Goal: Task Accomplishment & Management: Complete application form

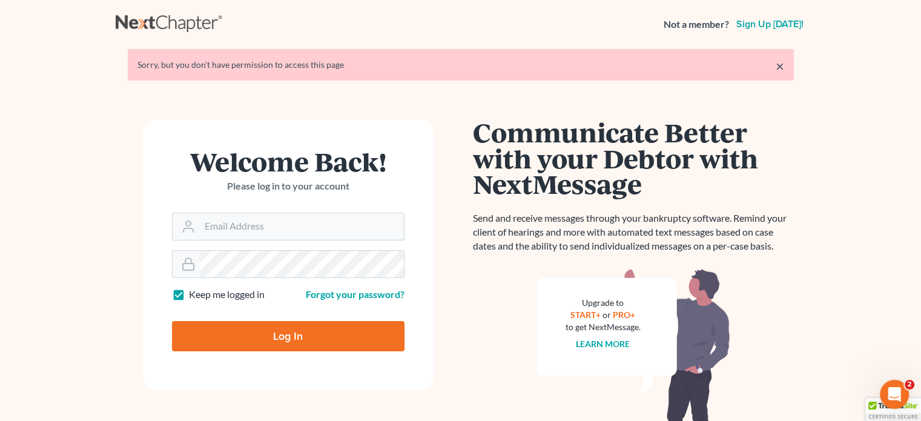
type input "[PERSON_NAME][EMAIL_ADDRESS][DOMAIN_NAME]"
click at [298, 334] on input "Log In" at bounding box center [288, 336] width 232 height 30
type input "Thinking..."
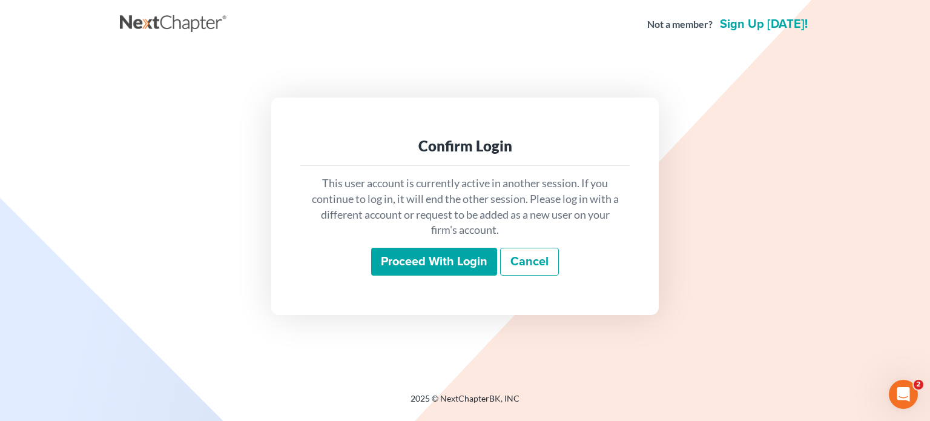
click at [414, 258] on input "Proceed with login" at bounding box center [434, 262] width 126 height 28
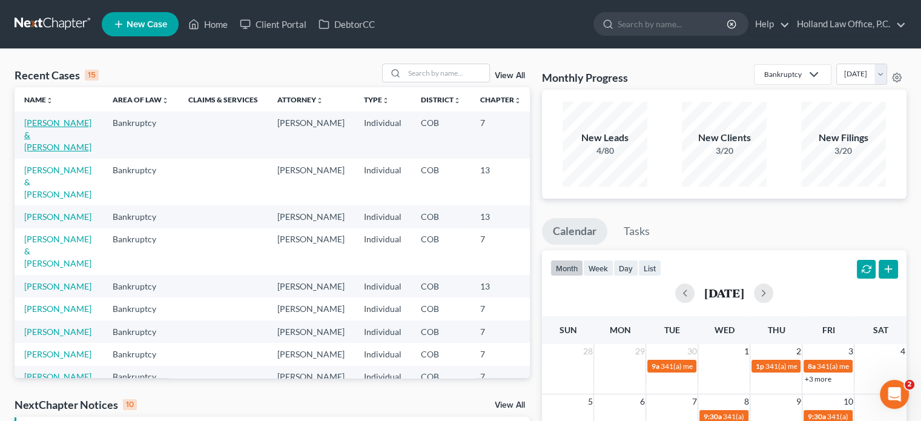
click at [34, 135] on link "Hall, Ethan & Egan, Rebecca" at bounding box center [57, 134] width 67 height 34
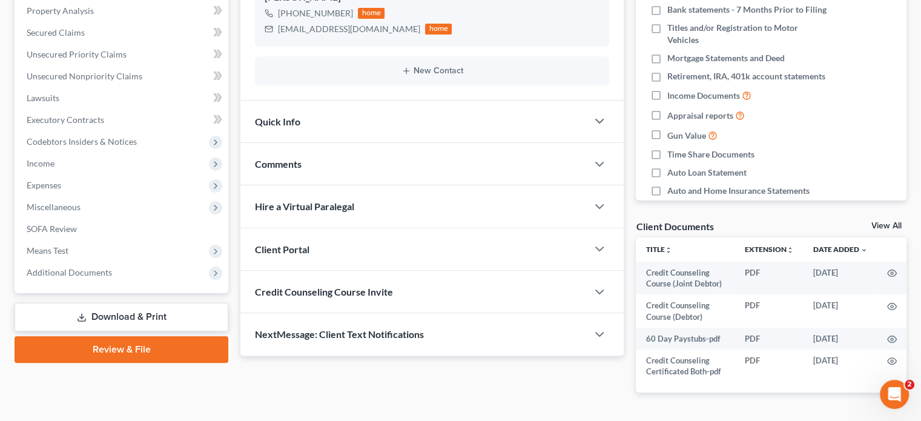
scroll to position [271, 0]
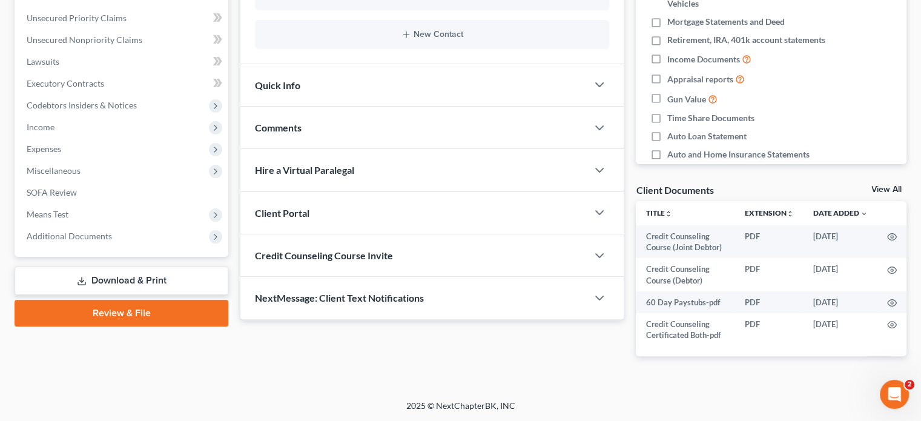
click at [138, 318] on link "Review & File" at bounding box center [122, 313] width 214 height 27
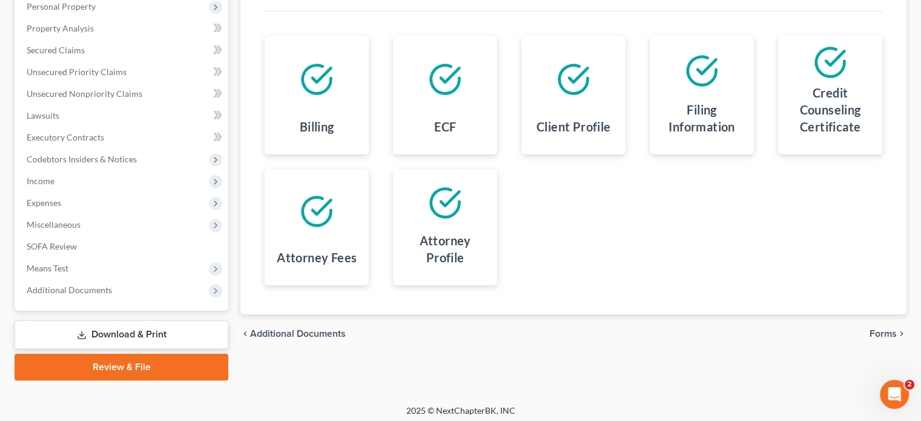
scroll to position [222, 0]
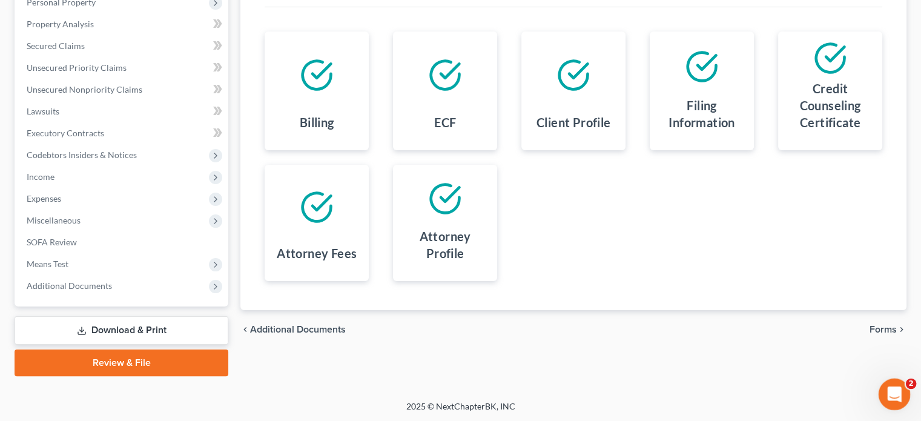
click at [895, 400] on icon "Open Intercom Messenger" at bounding box center [892, 393] width 20 height 20
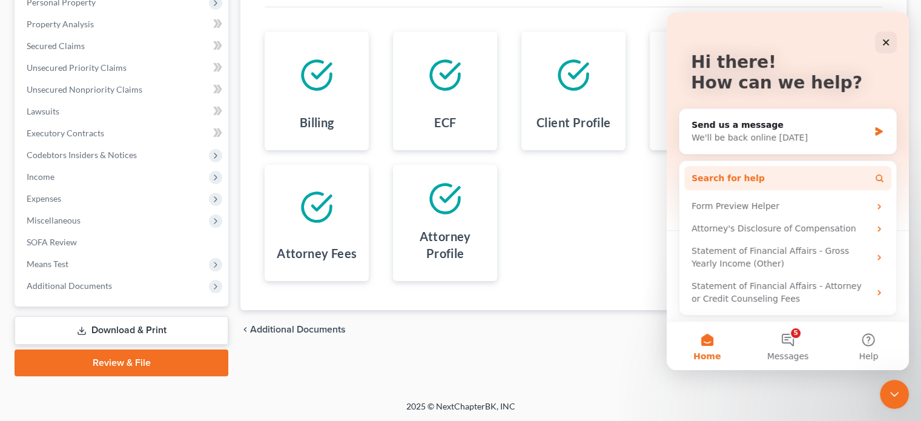
scroll to position [0, 0]
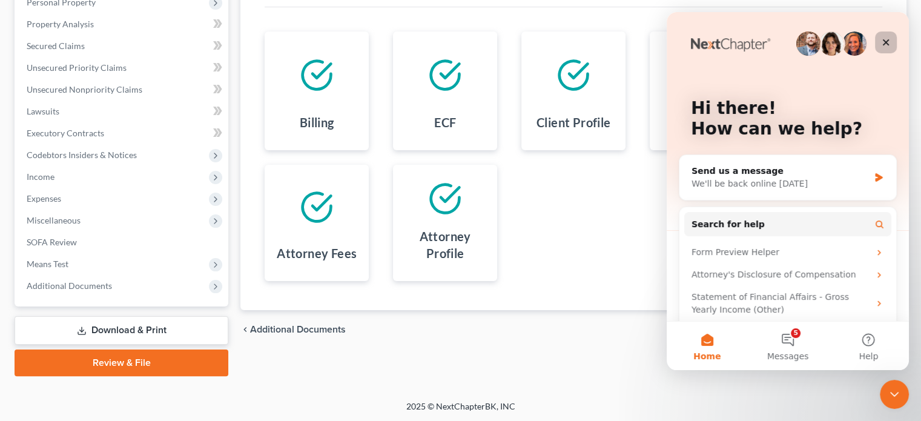
click at [885, 41] on icon "Close" at bounding box center [886, 43] width 10 height 10
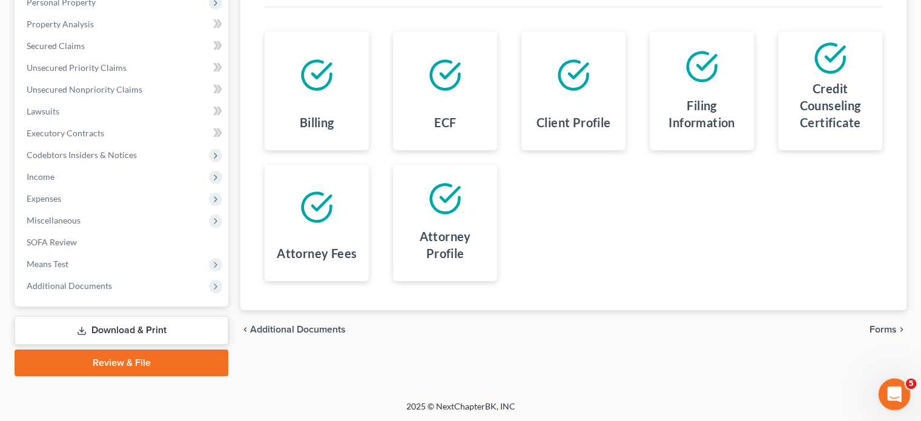
click at [896, 393] on icon "Open Intercom Messenger" at bounding box center [892, 393] width 20 height 20
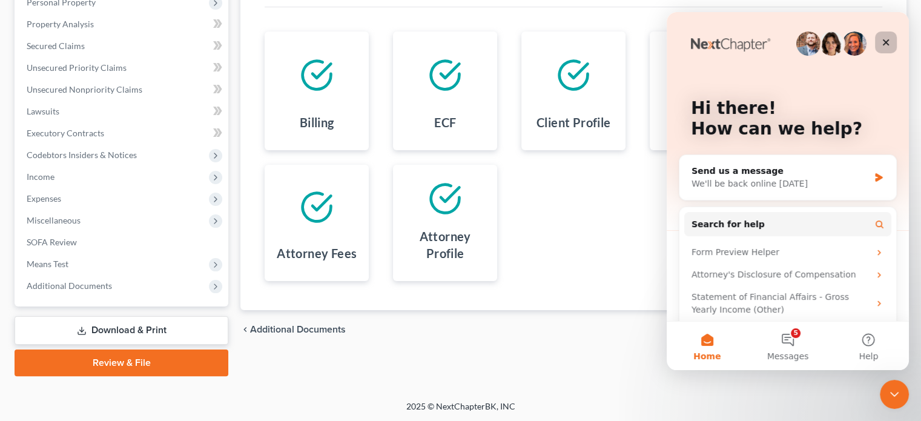
click at [885, 38] on icon "Close" at bounding box center [886, 43] width 10 height 10
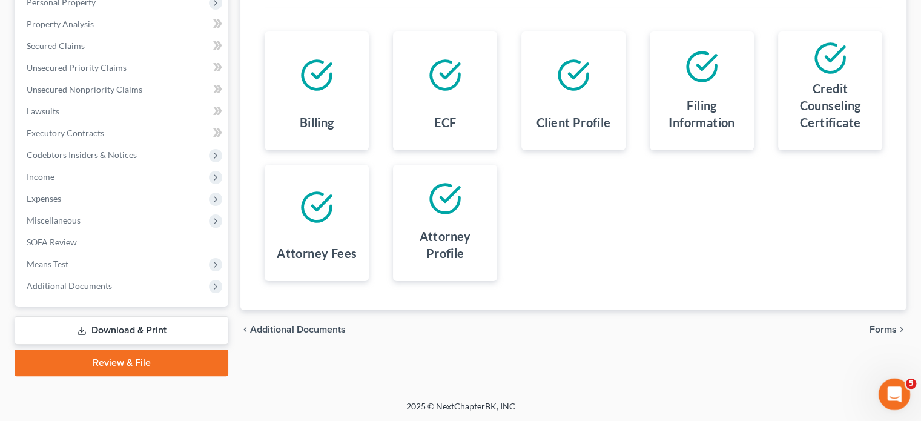
drag, startPoint x: 898, startPoint y: 399, endPoint x: 1756, endPoint y: 757, distance: 929.8
click at [901, 402] on div "Open Intercom Messenger" at bounding box center [892, 392] width 40 height 40
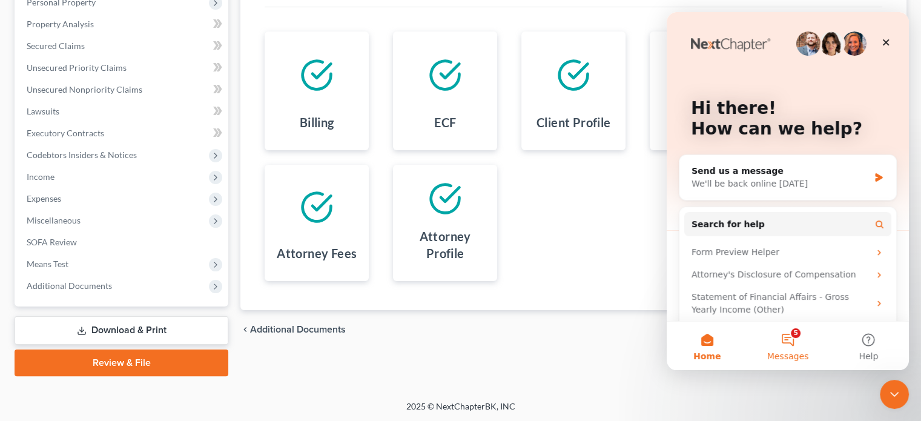
click at [789, 335] on button "5 Messages" at bounding box center [787, 345] width 80 height 48
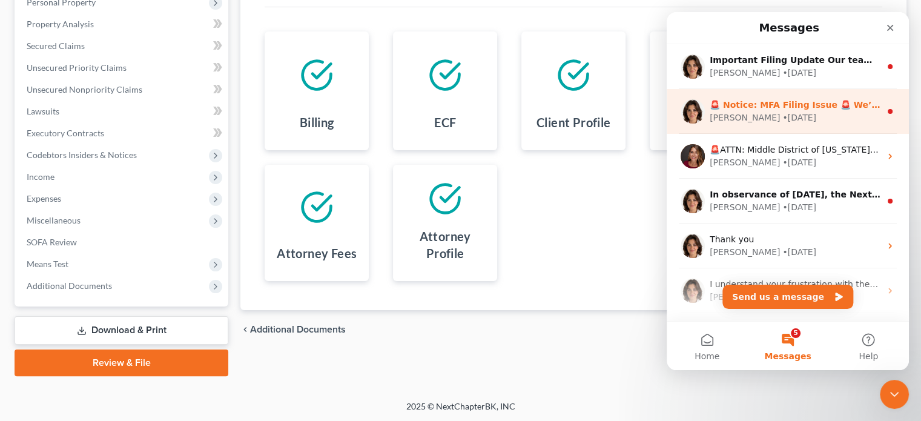
click at [789, 115] on div "Emma • 1w ago" at bounding box center [794, 117] width 171 height 13
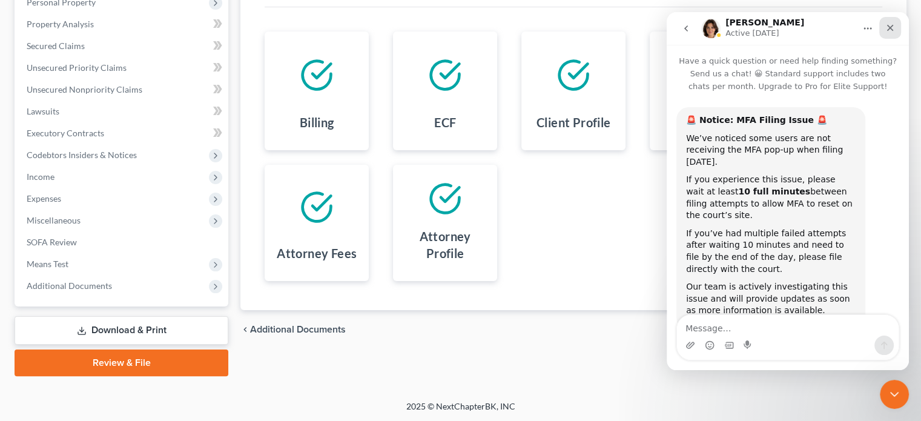
click at [887, 33] on div "Close" at bounding box center [890, 28] width 22 height 22
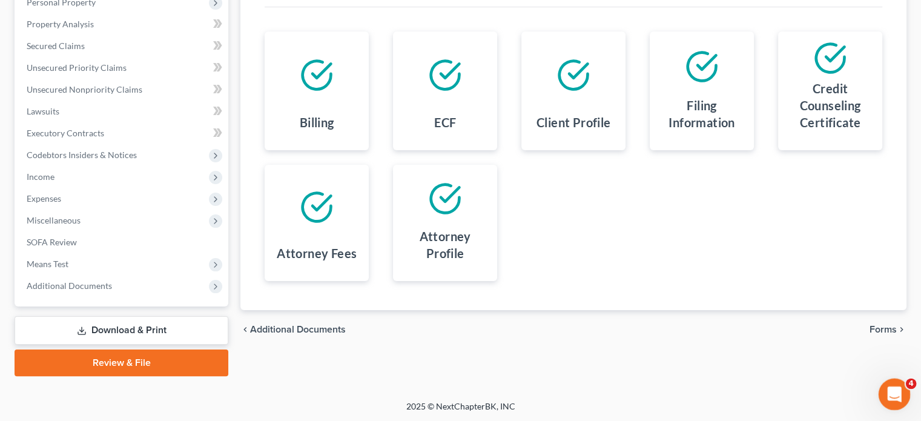
click at [887, 393] on icon "Open Intercom Messenger" at bounding box center [892, 393] width 20 height 20
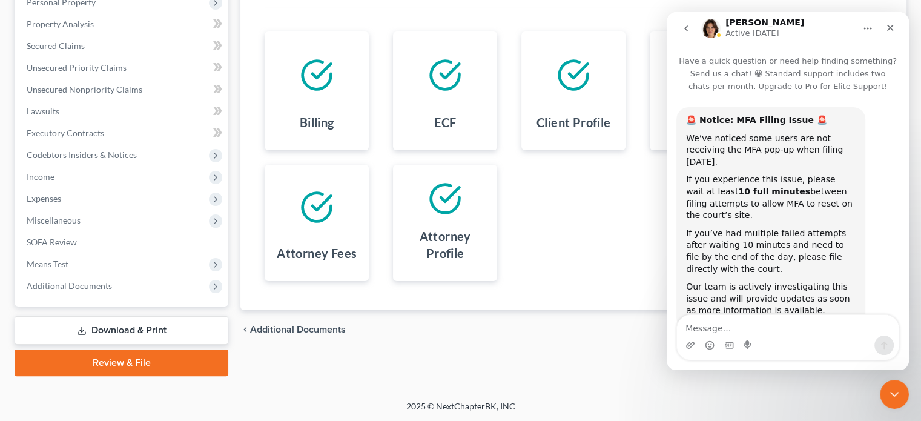
scroll to position [16, 0]
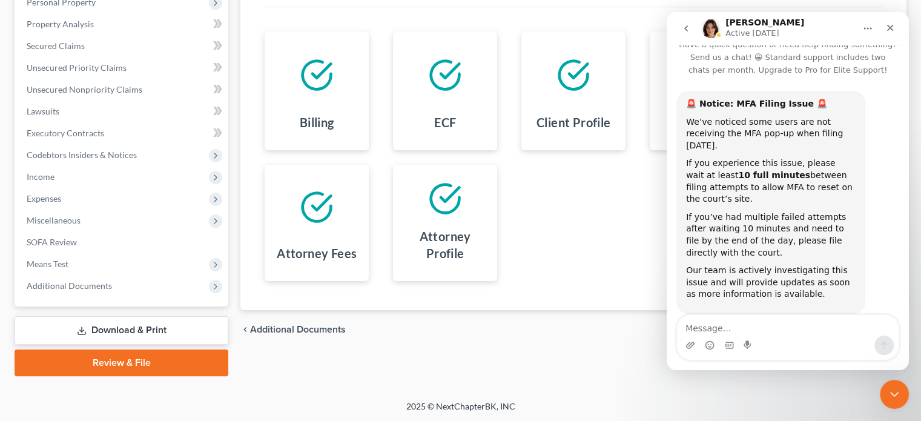
click at [688, 27] on icon "go back" at bounding box center [686, 29] width 10 height 10
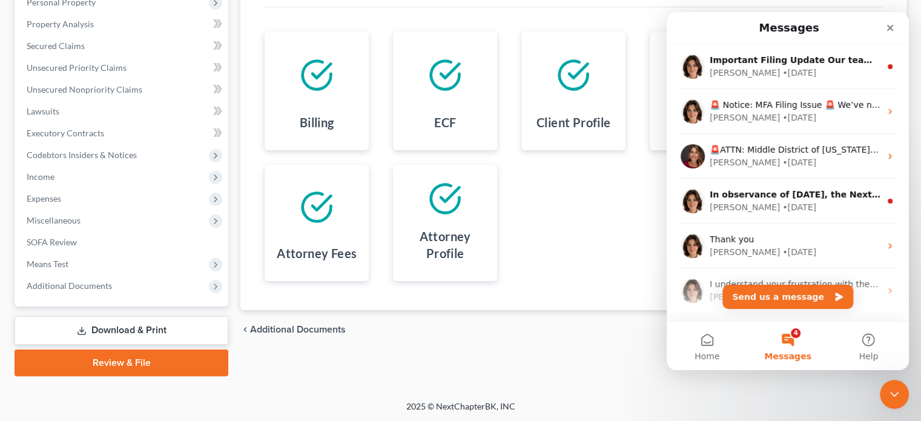
scroll to position [0, 0]
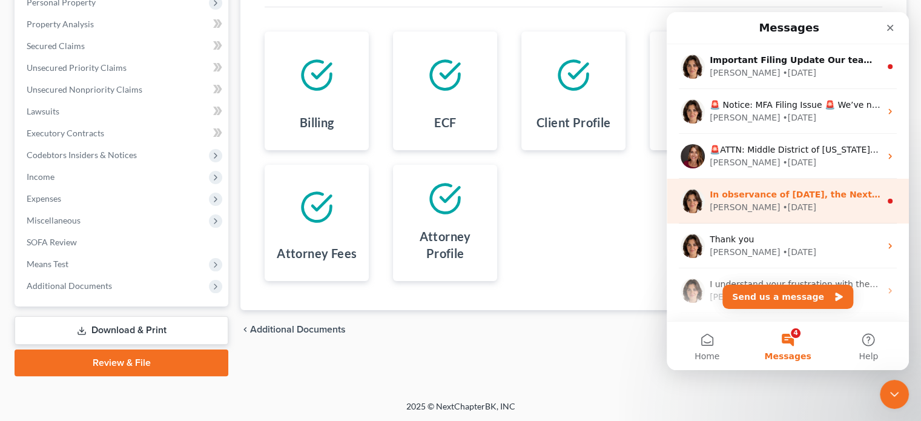
click at [782, 203] on div "• 5w ago" at bounding box center [799, 207] width 34 height 13
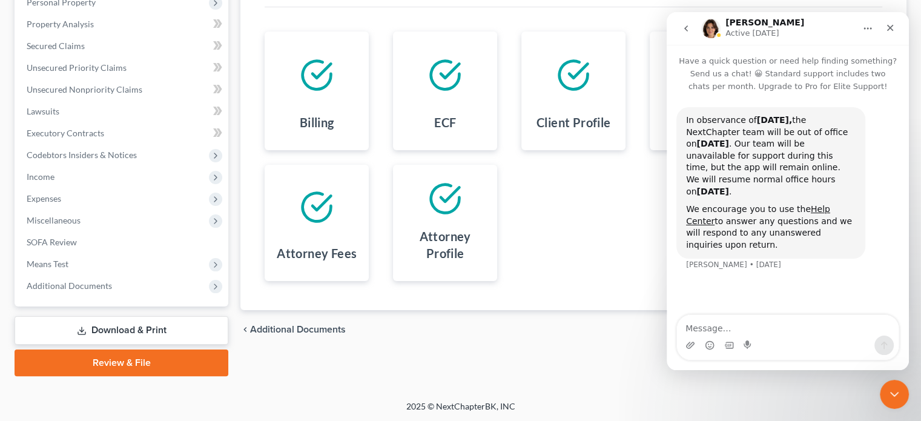
click at [683, 34] on button "go back" at bounding box center [685, 28] width 23 height 23
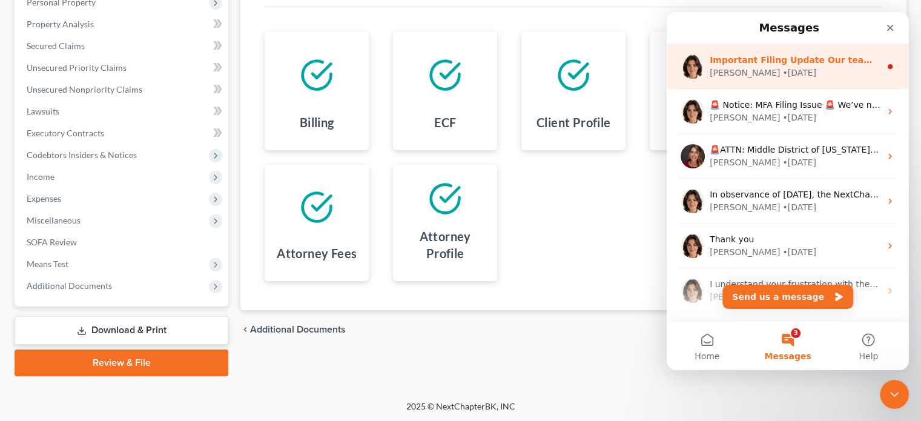
click at [770, 74] on div "Emma • 1w ago" at bounding box center [794, 73] width 171 height 13
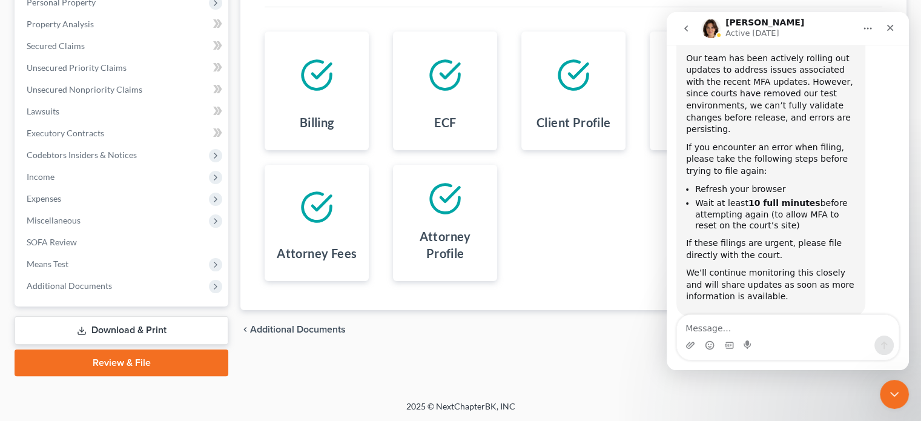
scroll to position [94, 0]
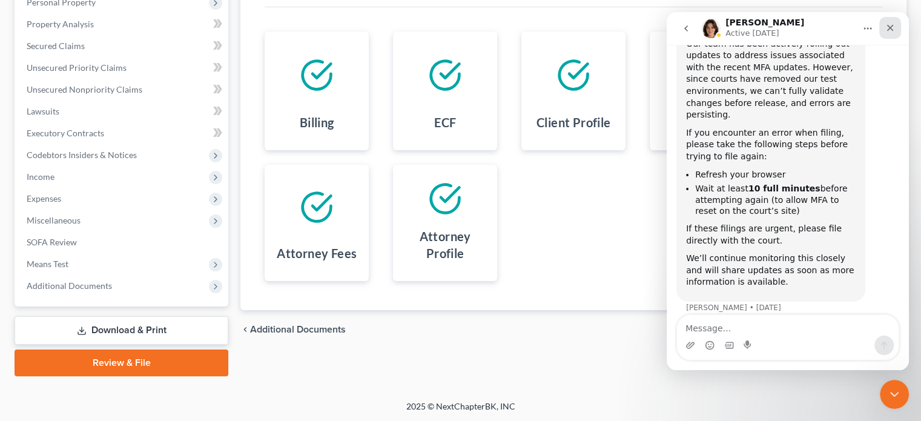
click at [892, 32] on icon "Close" at bounding box center [890, 28] width 10 height 10
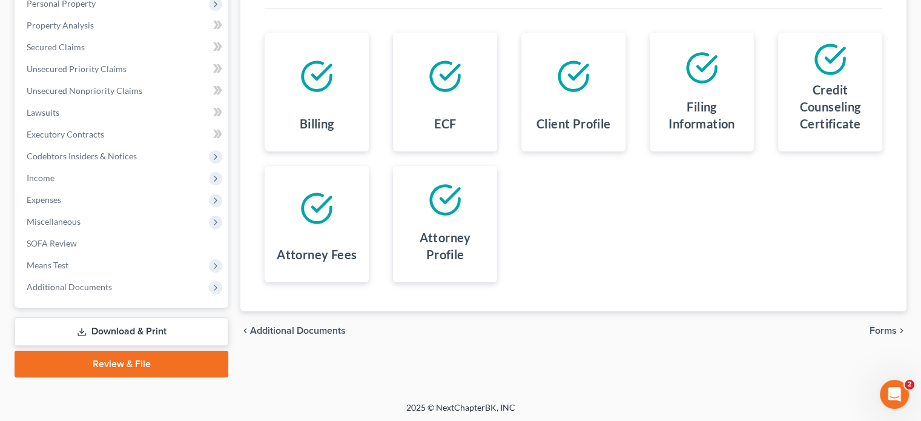
scroll to position [222, 0]
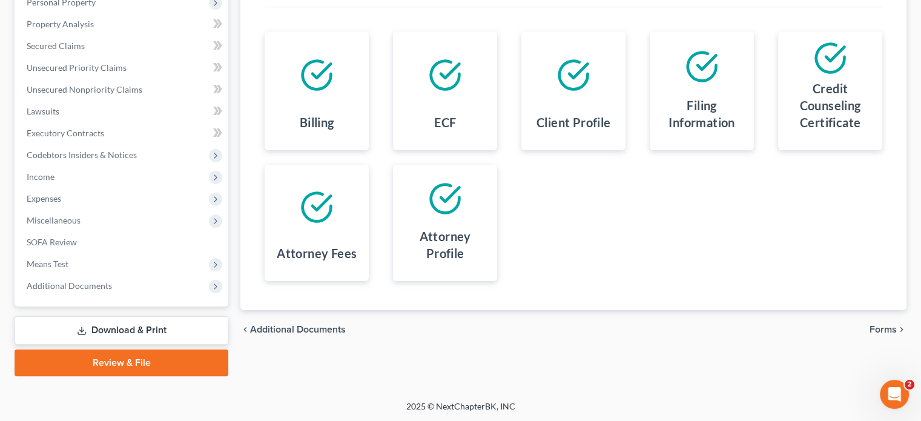
click at [171, 360] on link "Review & File" at bounding box center [122, 362] width 214 height 27
click at [880, 333] on span "Forms" at bounding box center [882, 329] width 27 height 10
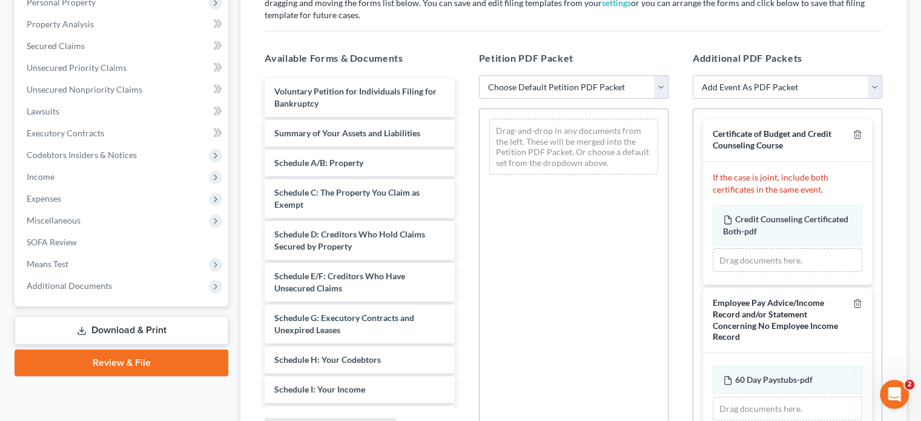
click at [664, 93] on select "Choose Default Petition PDF Packet Emergency Filing (Voluntary Petition and Cre…" at bounding box center [573, 87] width 189 height 24
select select "2"
click at [479, 75] on select "Choose Default Petition PDF Packet Emergency Filing (Voluntary Petition and Cre…" at bounding box center [573, 87] width 189 height 24
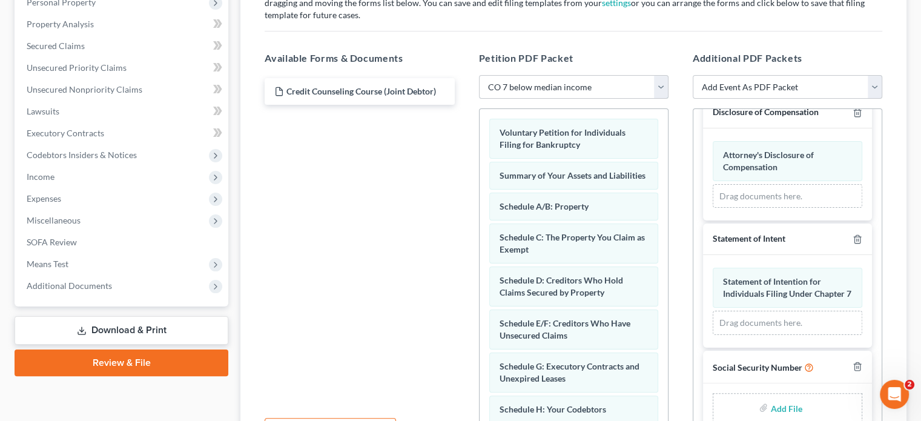
scroll to position [688, 0]
click at [774, 406] on input "file" at bounding box center [784, 407] width 29 height 22
type input "C:\fakepath\ssn hall.pdf"
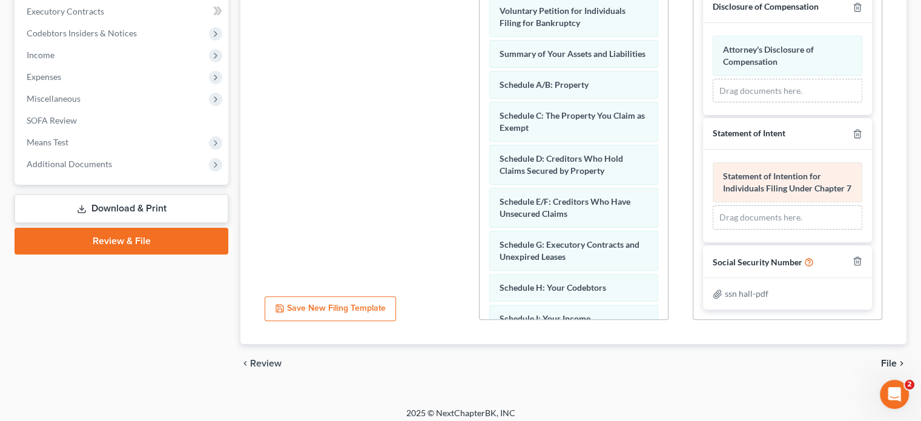
scroll to position [350, 0]
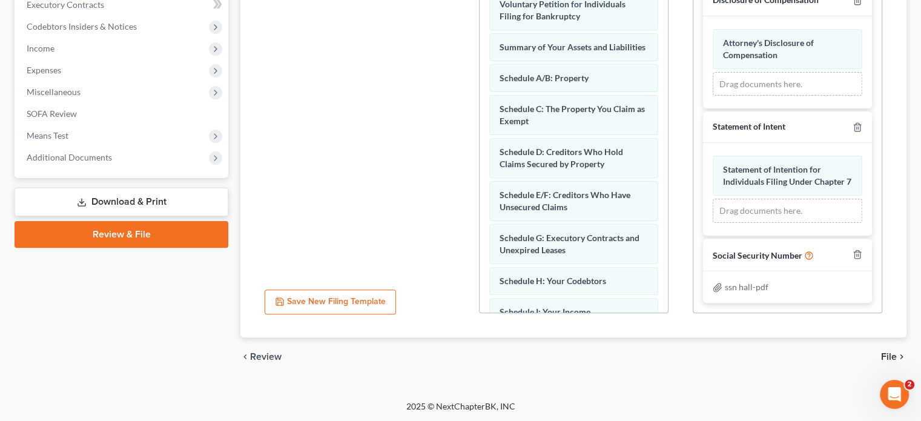
click at [883, 356] on span "File" at bounding box center [889, 357] width 16 height 10
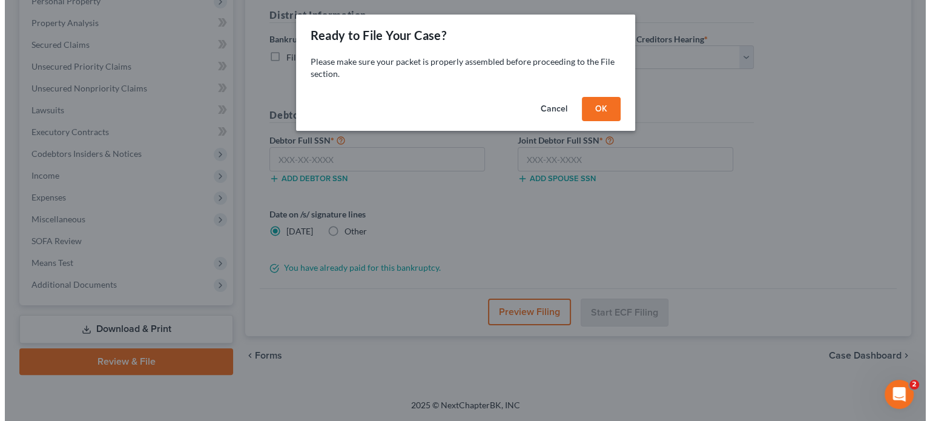
scroll to position [222, 0]
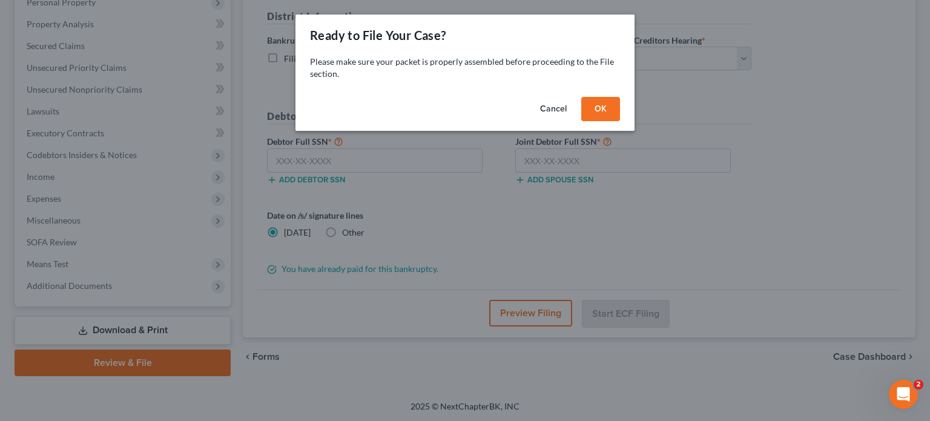
click at [597, 107] on button "OK" at bounding box center [600, 109] width 39 height 24
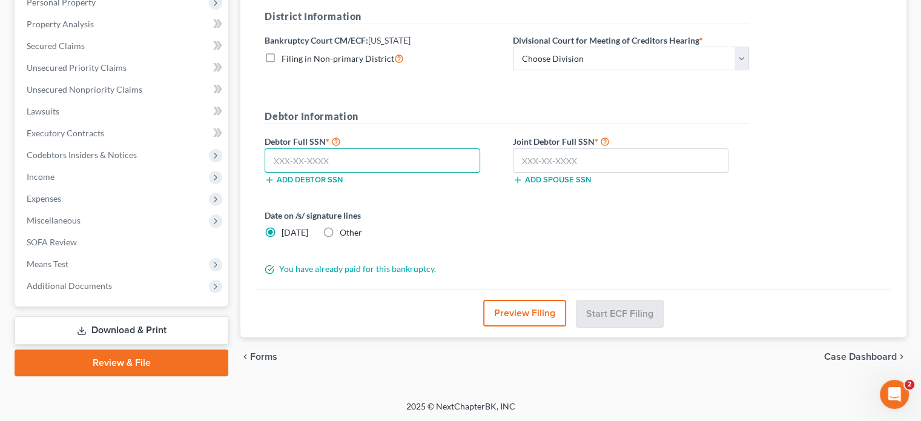
click at [366, 162] on input "text" at bounding box center [371, 160] width 215 height 24
type input "548-89-6048"
click at [524, 159] on input "text" at bounding box center [620, 160] width 215 height 24
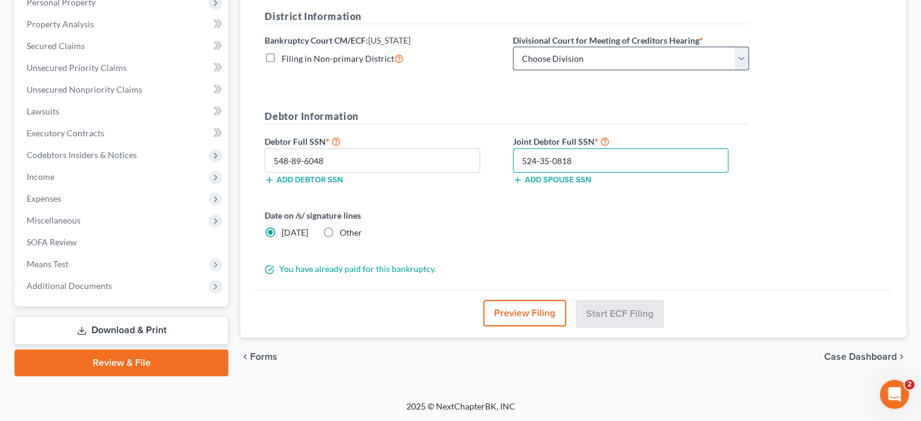
type input "524-35-0818"
click at [744, 62] on select "Choose Division Denver" at bounding box center [631, 59] width 236 height 24
select select "0"
click at [513, 47] on select "Choose Division Denver" at bounding box center [631, 59] width 236 height 24
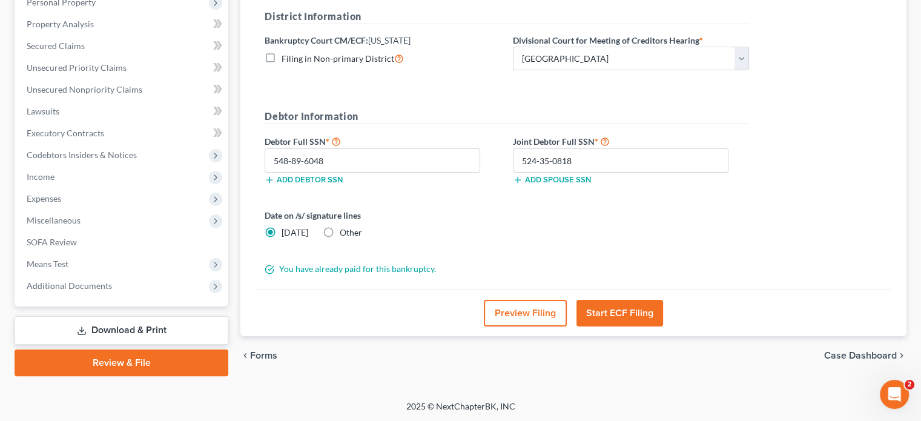
click at [614, 309] on button "Start ECF Filing" at bounding box center [619, 313] width 87 height 27
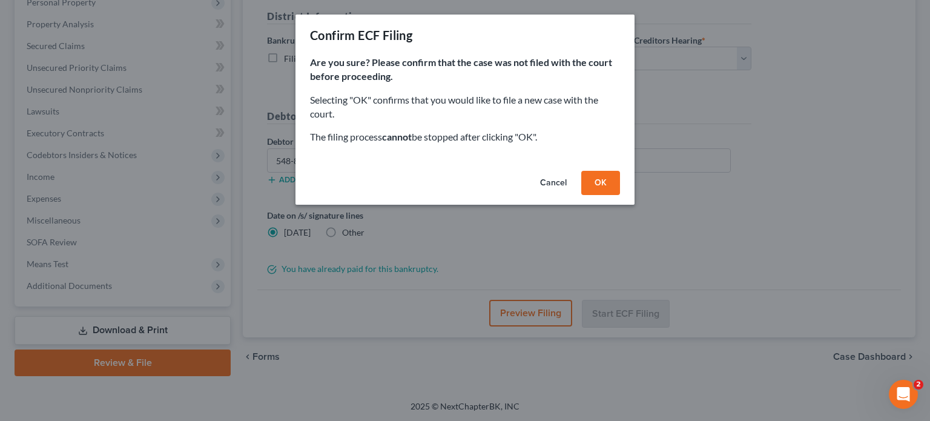
click at [602, 186] on button "OK" at bounding box center [600, 183] width 39 height 24
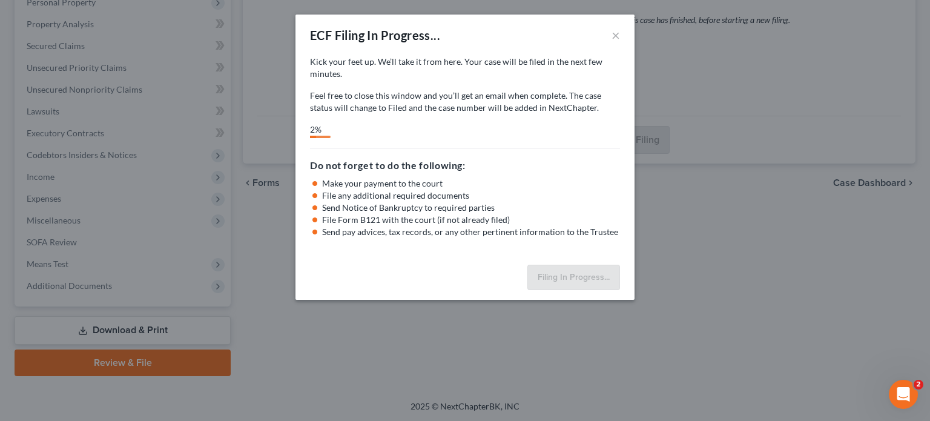
select select "0"
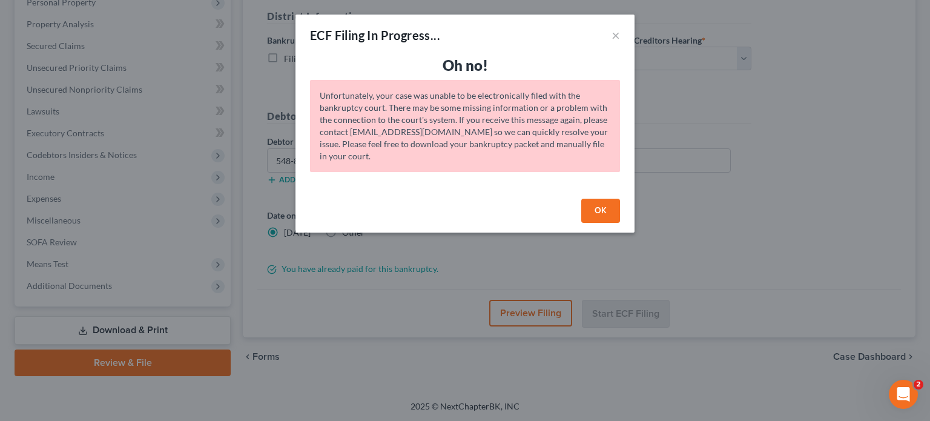
click at [607, 209] on button "OK" at bounding box center [600, 211] width 39 height 24
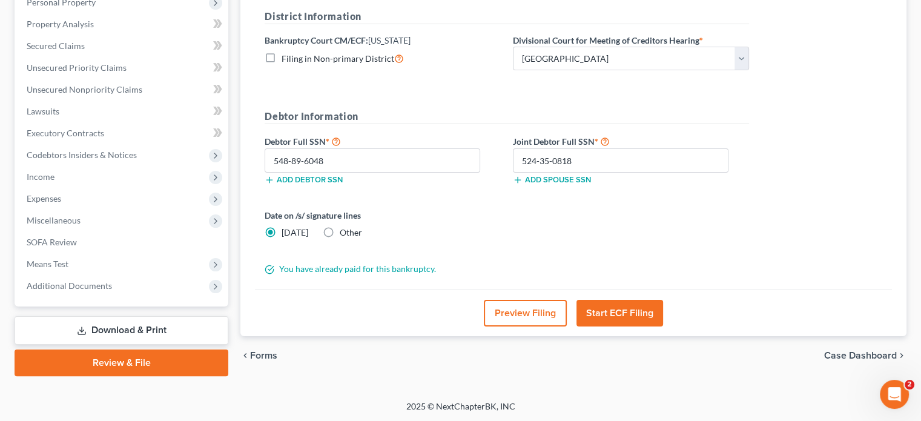
click at [340, 234] on label "Other" at bounding box center [351, 232] width 22 height 12
click at [344, 234] on input "Other" at bounding box center [348, 230] width 8 height 8
radio input "true"
radio input "false"
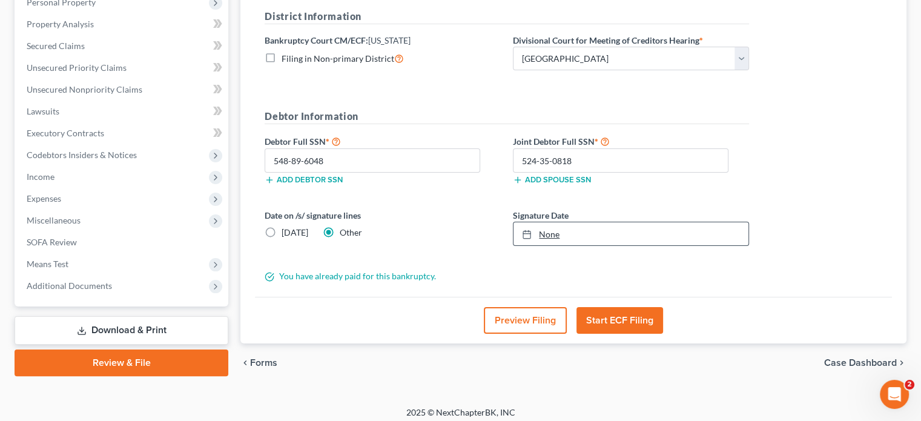
click at [551, 234] on link "None" at bounding box center [630, 233] width 235 height 23
click at [625, 313] on button "Start ECF Filing" at bounding box center [619, 320] width 87 height 27
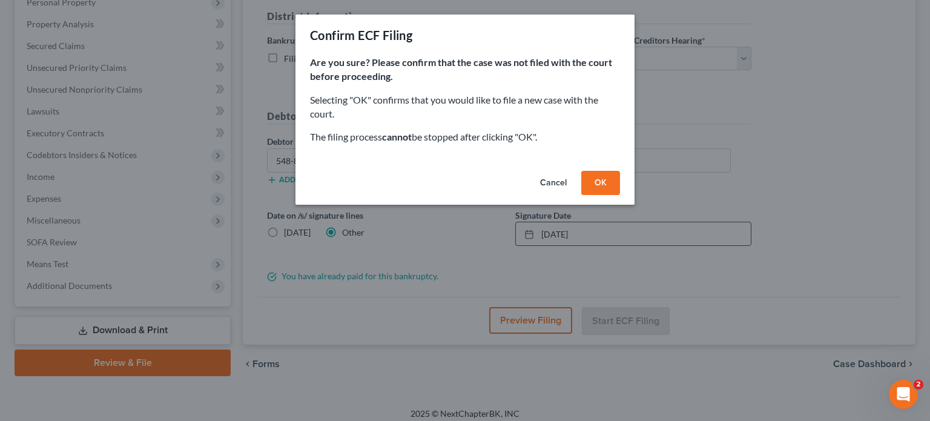
click at [605, 178] on button "OK" at bounding box center [600, 183] width 39 height 24
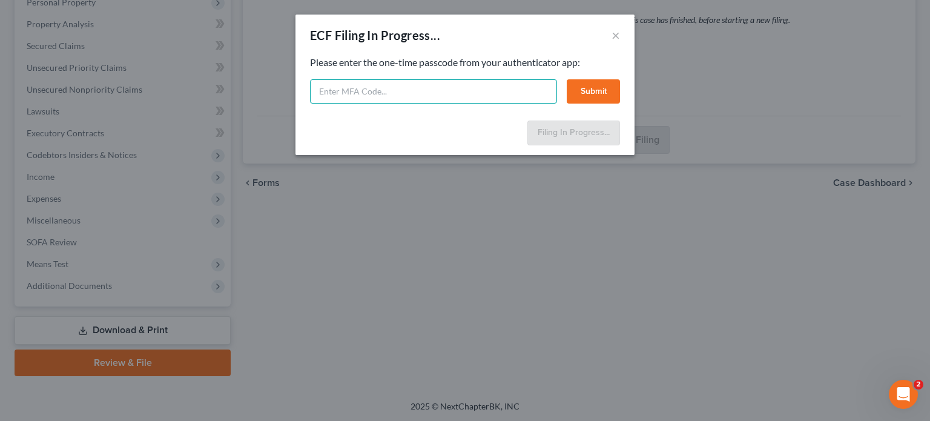
click at [340, 90] on input "text" at bounding box center [433, 91] width 247 height 24
type input "398073"
click at [600, 94] on button "Submit" at bounding box center [592, 91] width 53 height 24
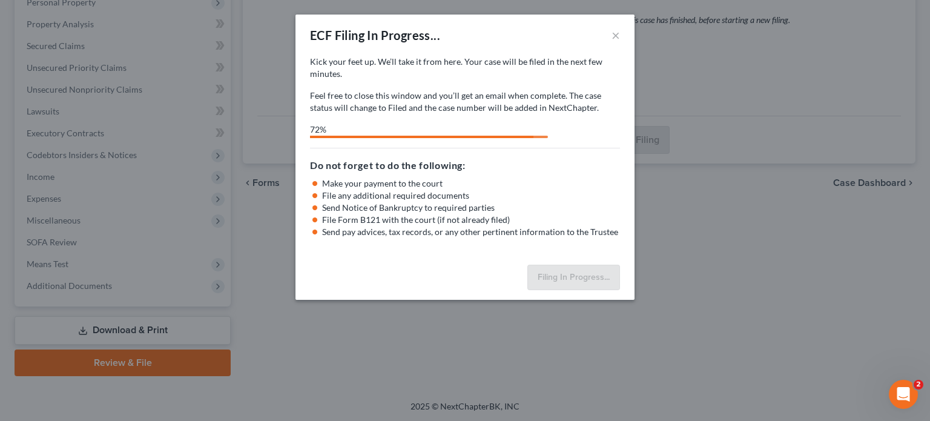
select select "0"
